Goal: Task Accomplishment & Management: Manage account settings

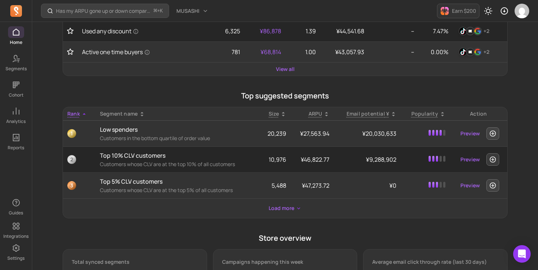
scroll to position [228, 0]
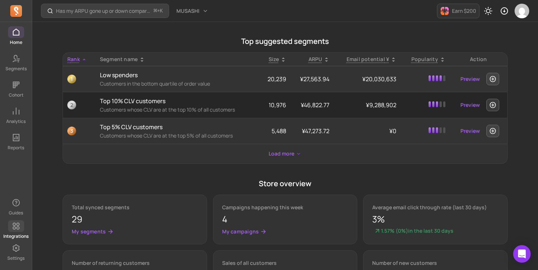
click at [26, 232] on link "Integrations" at bounding box center [16, 229] width 32 height 19
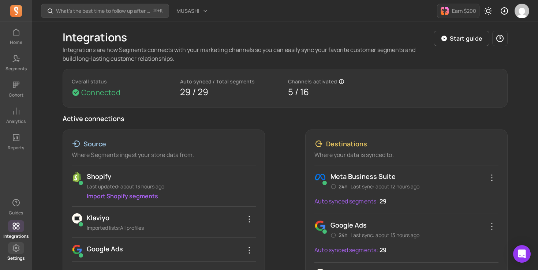
click at [19, 248] on icon at bounding box center [16, 248] width 9 height 9
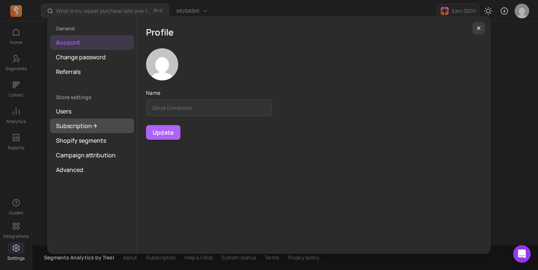
click at [76, 125] on link "Subscription" at bounding box center [92, 126] width 84 height 15
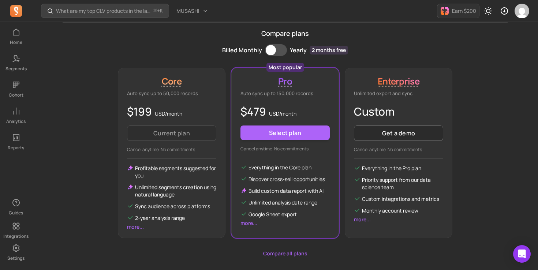
scroll to position [156, 0]
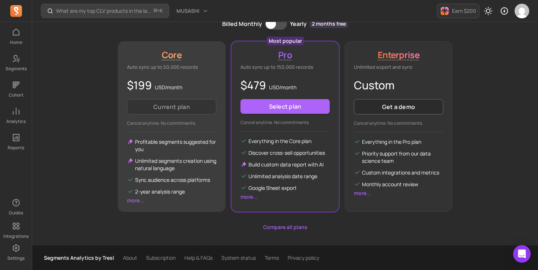
click at [131, 203] on link "more..." at bounding box center [135, 200] width 17 height 7
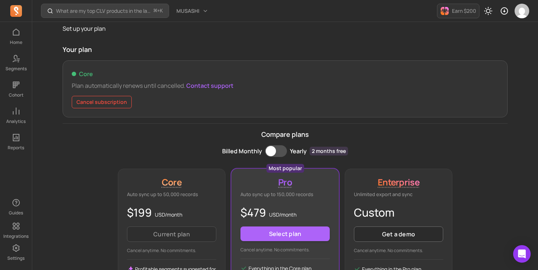
scroll to position [0, 0]
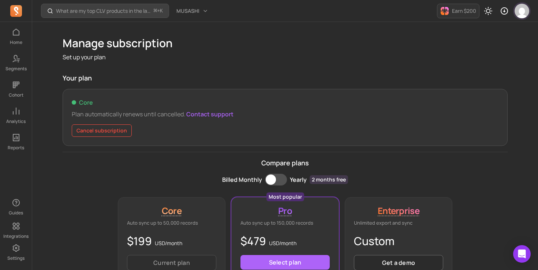
click at [524, 11] on img "button" at bounding box center [522, 11] width 15 height 15
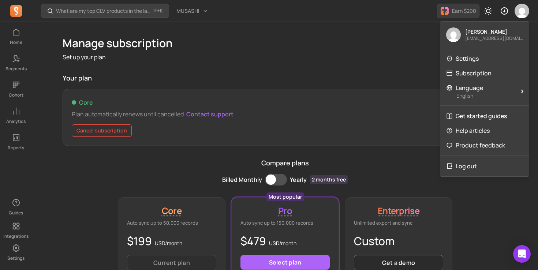
click at [475, 12] on p "Earn $200" at bounding box center [464, 10] width 24 height 7
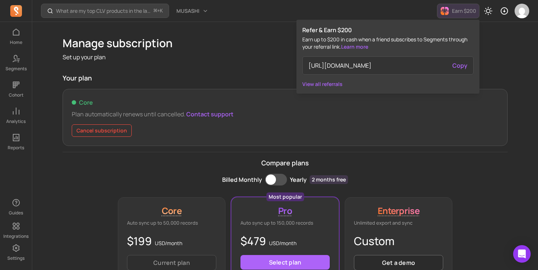
click at [394, 42] on p "Earn up to $200 in cash when a friend subscribes to Segments through your refer…" at bounding box center [387, 43] width 171 height 15
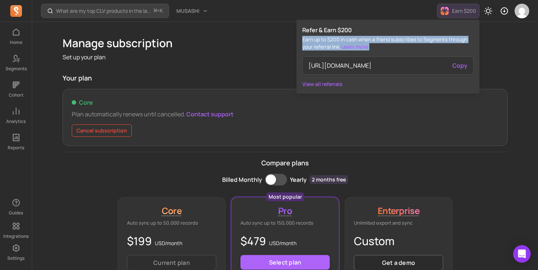
click at [394, 42] on p "Earn up to $200 in cash when a friend subscribes to Segments through your refer…" at bounding box center [387, 43] width 171 height 15
click at [390, 26] on div at bounding box center [390, 26] width 0 height 0
click at [392, 38] on p "Earn up to $200 in cash when a friend subscribes to Segments through your refer…" at bounding box center [387, 43] width 171 height 15
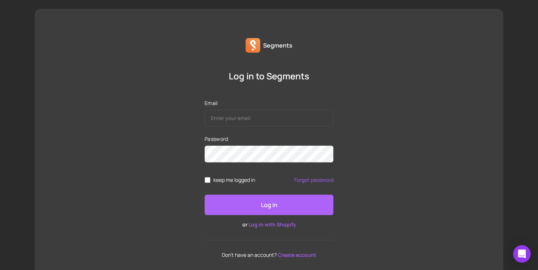
scroll to position [26, 0]
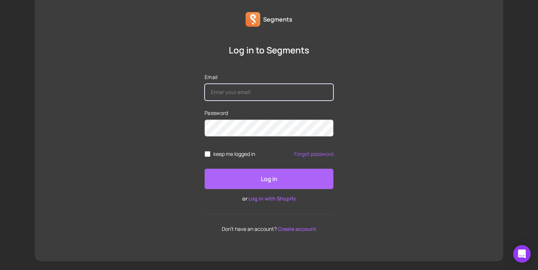
click at [239, 93] on input "Email" at bounding box center [269, 92] width 129 height 17
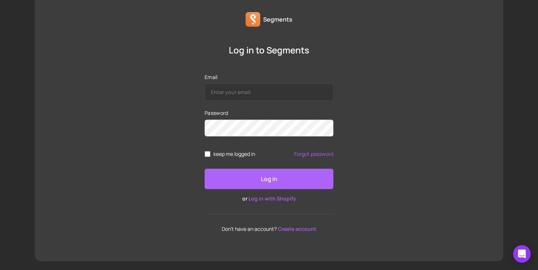
click at [344, 219] on div "Log in to Segments Email Password keep me logged in Forgot password Log in or L…" at bounding box center [269, 138] width 469 height 188
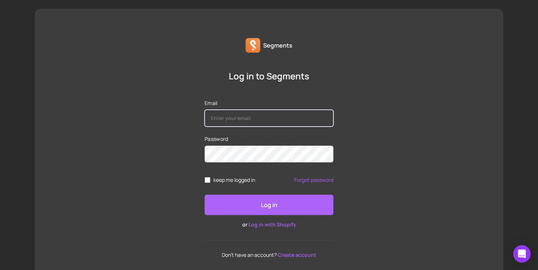
click at [248, 117] on input "Email" at bounding box center [269, 118] width 129 height 17
type input "domanova.darya@gmail.com"
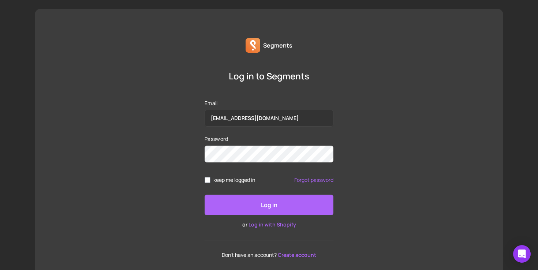
click at [281, 220] on div "Log in or Log in with Shopify" at bounding box center [269, 212] width 129 height 34
click at [281, 225] on link "Log in with Shopify" at bounding box center [273, 224] width 48 height 7
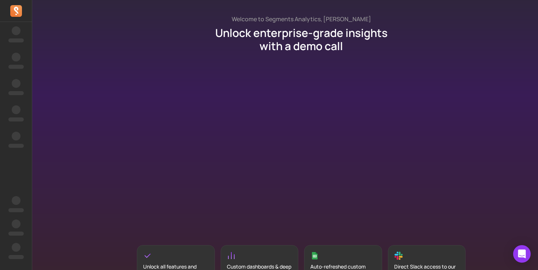
click at [295, 42] on p "Unlock enterprise-grade insights with a demo call" at bounding box center [301, 39] width 197 height 26
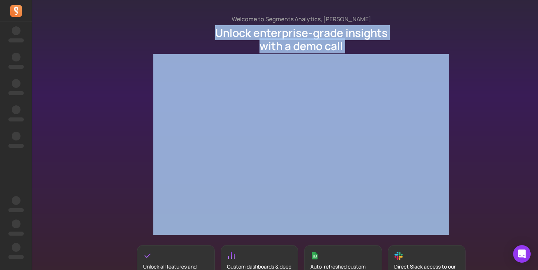
click at [295, 42] on p "Unlock enterprise-grade insights with a demo call" at bounding box center [301, 39] width 197 height 26
click at [291, 54] on div at bounding box center [291, 54] width 0 height 0
click at [291, 46] on p "Unlock enterprise-grade insights with a demo call" at bounding box center [301, 39] width 197 height 26
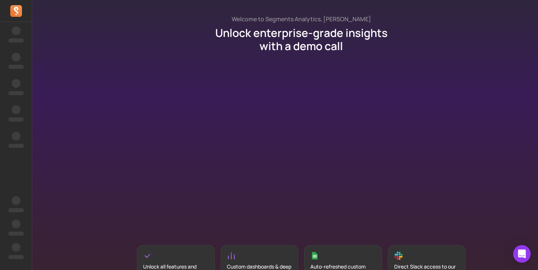
scroll to position [0, 0]
click at [286, 35] on p "Unlock enterprise-grade insights with a demo call" at bounding box center [301, 39] width 197 height 26
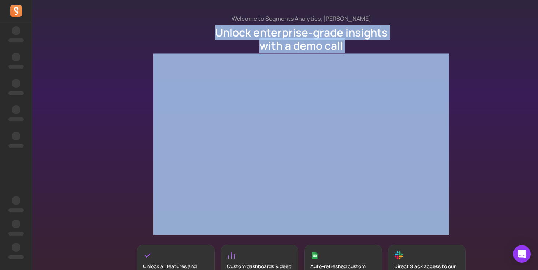
click at [286, 35] on p "Unlock enterprise-grade insights with a demo call" at bounding box center [301, 39] width 197 height 26
click at [281, 15] on div at bounding box center [281, 15] width 0 height 0
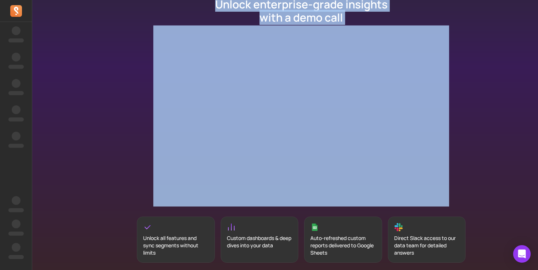
scroll to position [0, 0]
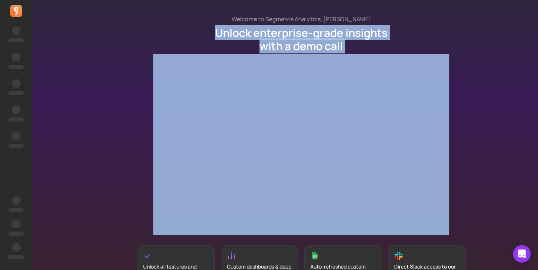
click at [145, 70] on div at bounding box center [301, 144] width 329 height 201
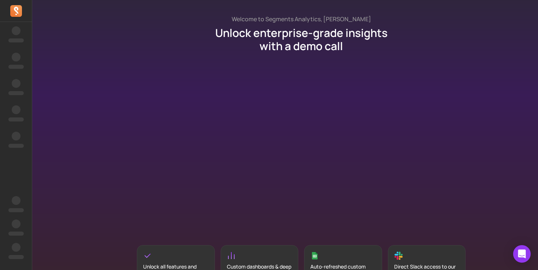
scroll to position [0, 0]
